Goal: Task Accomplishment & Management: Complete application form

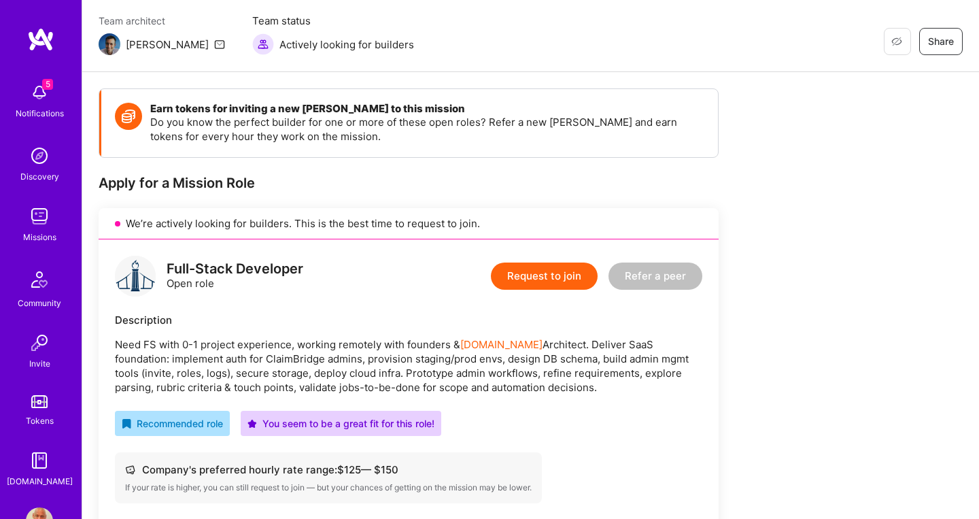
scroll to position [112, 0]
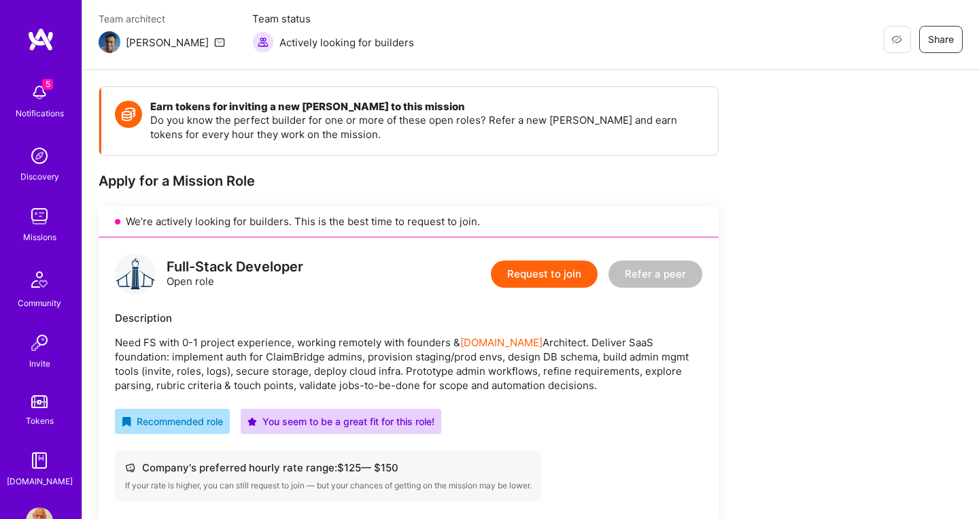
drag, startPoint x: 528, startPoint y: 383, endPoint x: 384, endPoint y: 335, distance: 151.7
click at [384, 335] on p "Need FS with 0-1 project experience, working remotely with founders & [DOMAIN_N…" at bounding box center [408, 363] width 587 height 57
copy p "Need FS with 0-1 project experience, working remotely with founders & [DOMAIN_N…"
click at [551, 278] on button "Request to join" at bounding box center [544, 273] width 107 height 27
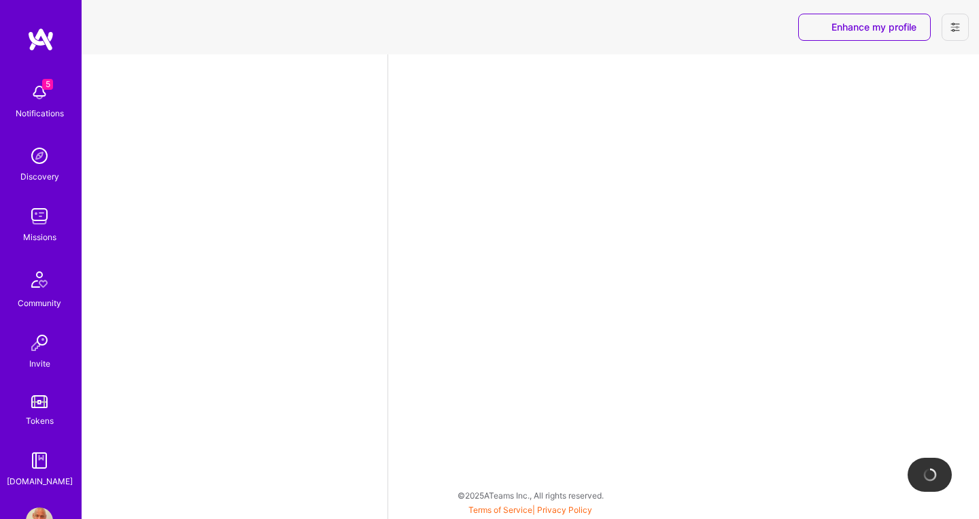
select select "CA"
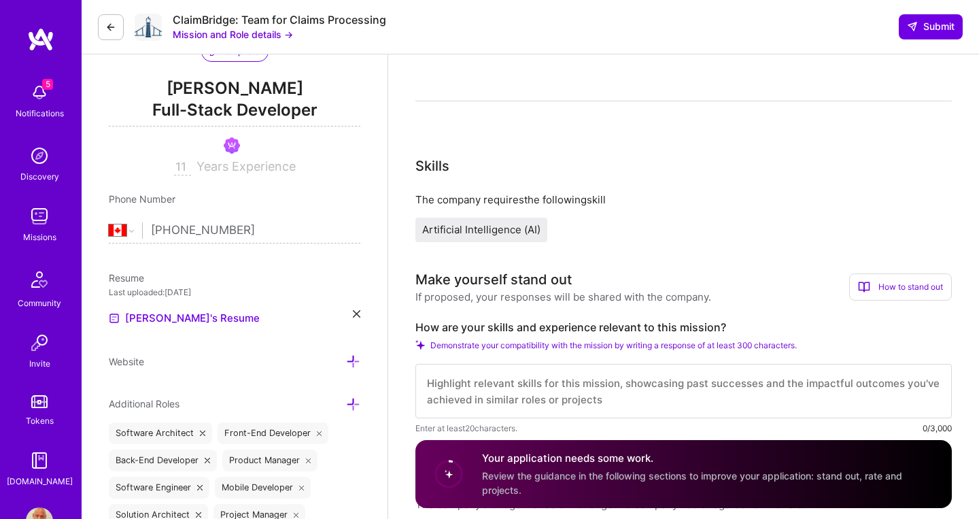
scroll to position [162, 0]
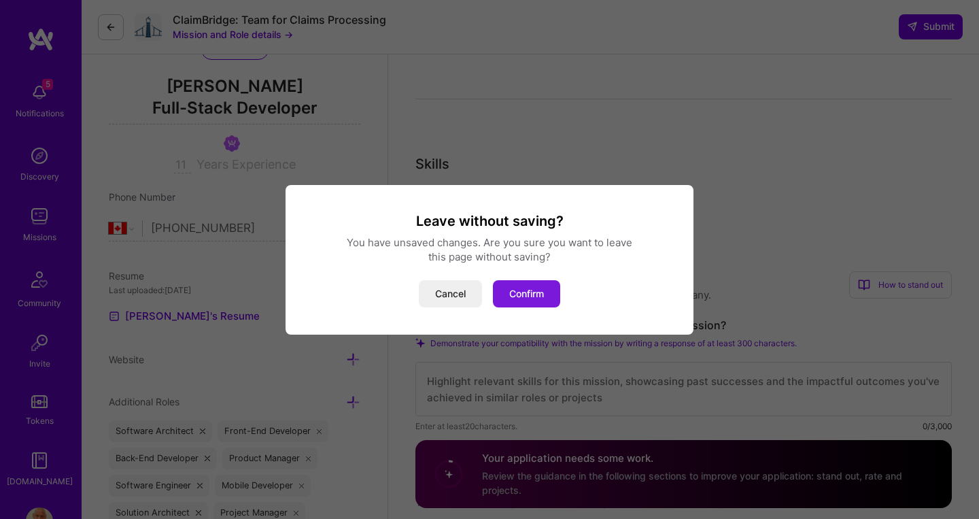
click at [541, 298] on button "Confirm" at bounding box center [526, 293] width 67 height 27
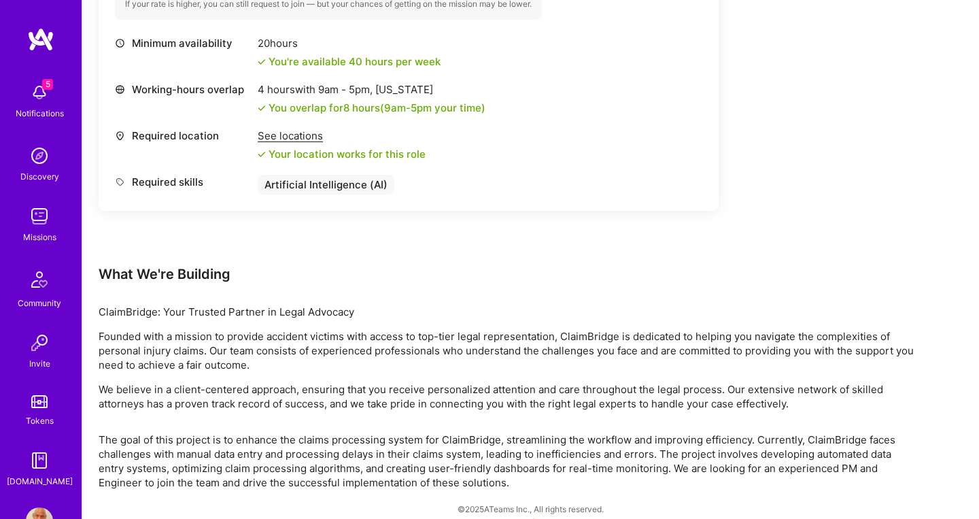
scroll to position [607, 0]
